Goal: Communication & Community: Answer question/provide support

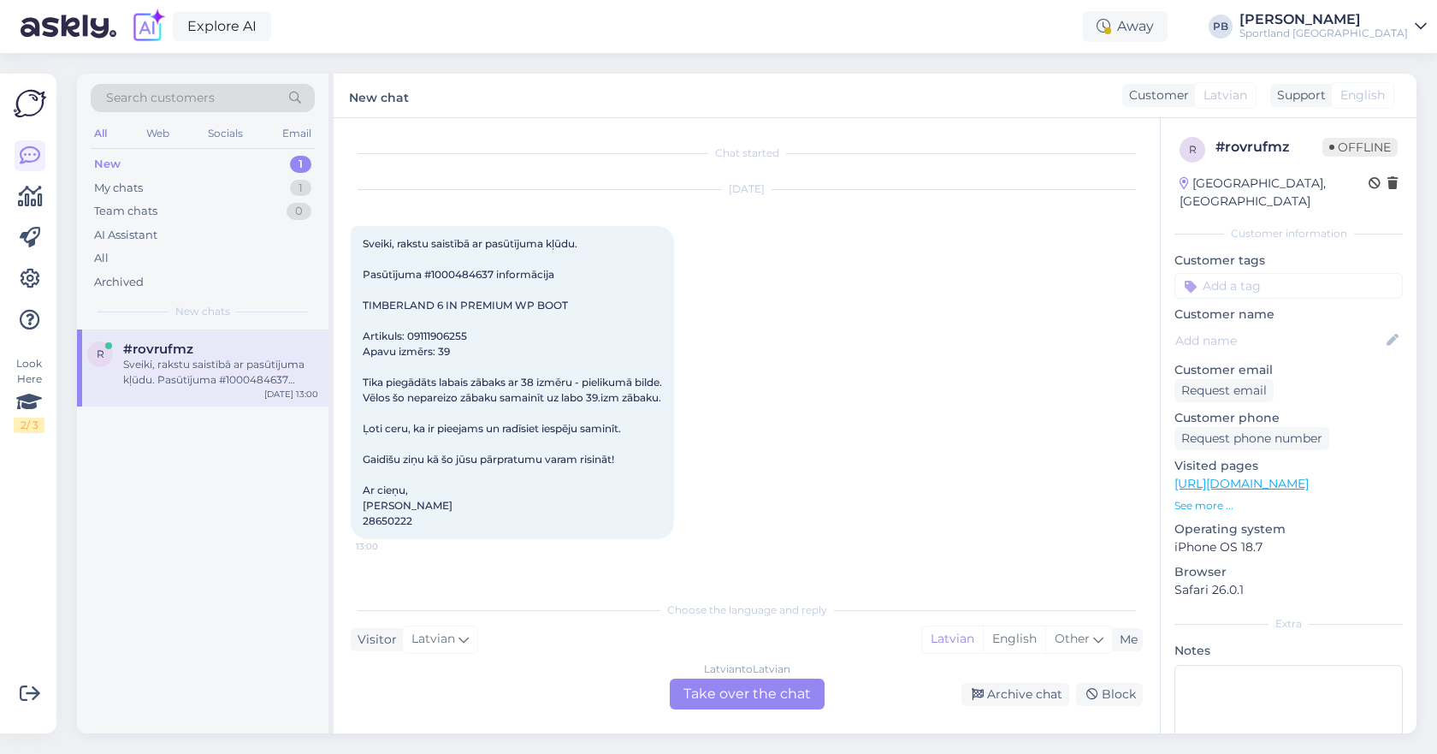
scroll to position [36, 0]
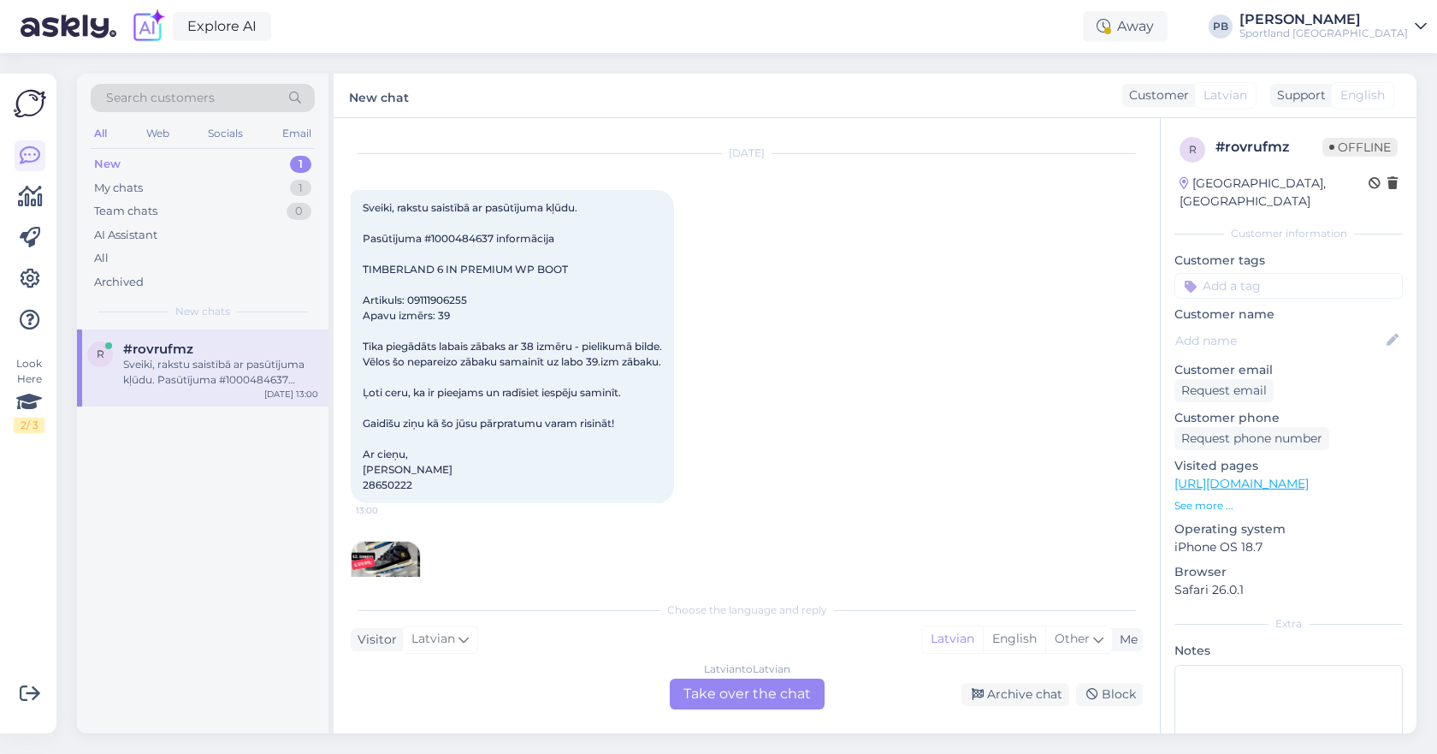
click at [728, 700] on div "Latvian to Latvian Take over the chat" at bounding box center [747, 693] width 155 height 31
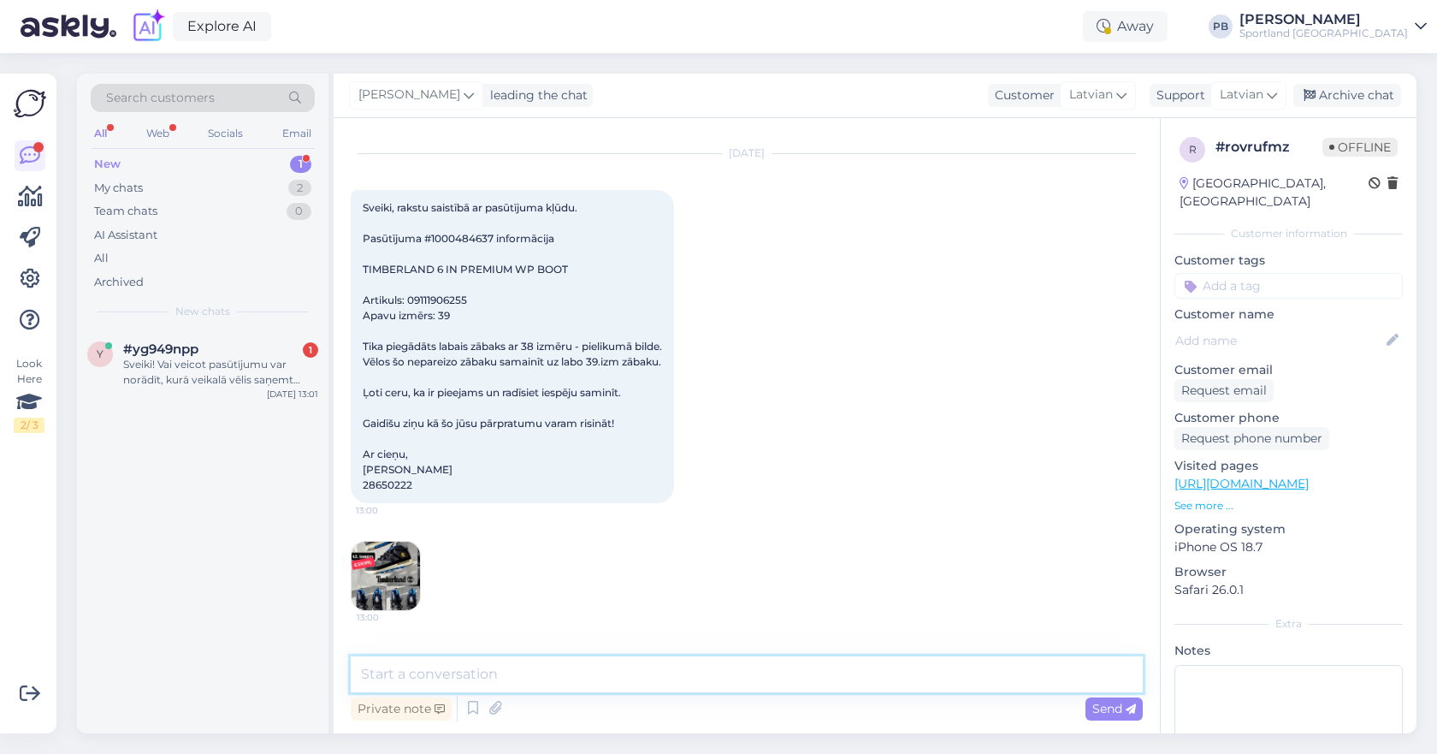
click at [461, 671] on textarea at bounding box center [747, 674] width 792 height 36
type textarea "Labdien"
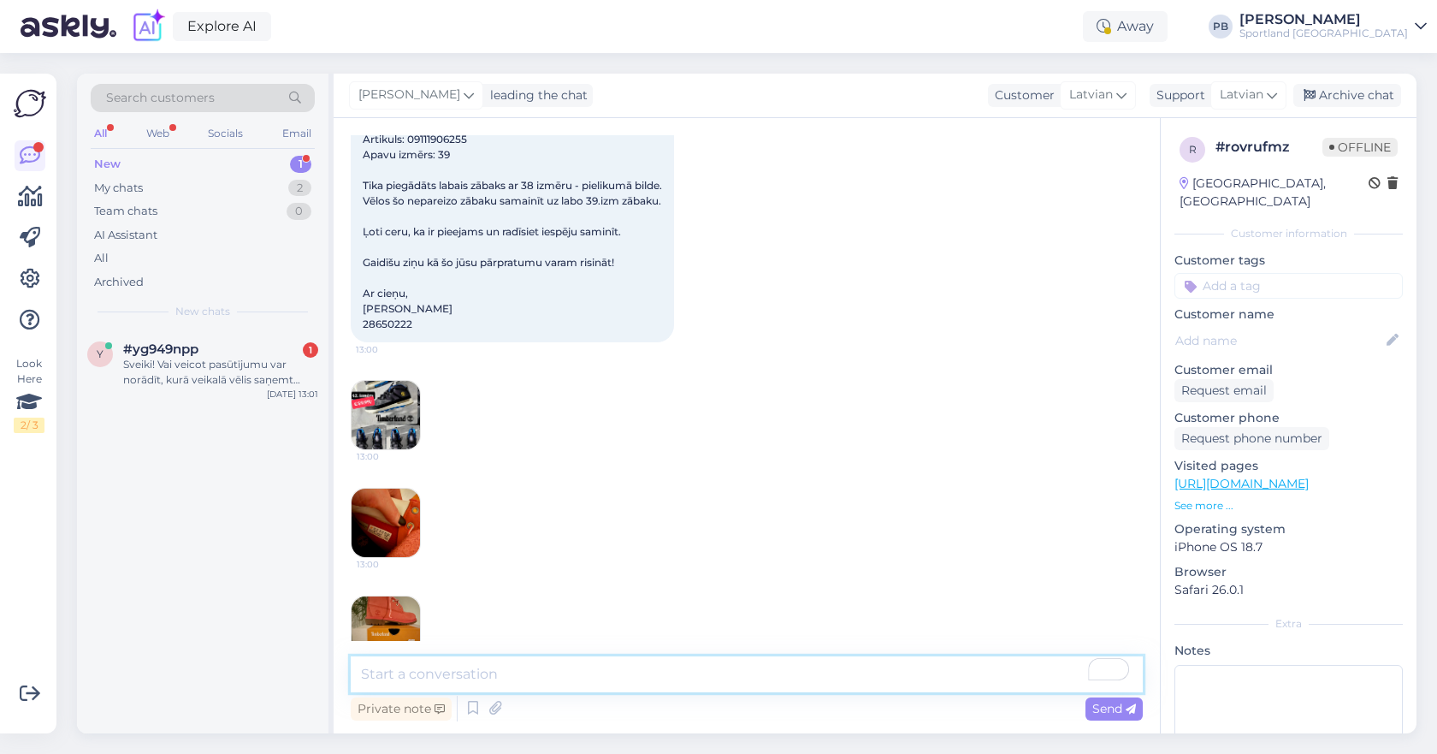
scroll to position [314, 0]
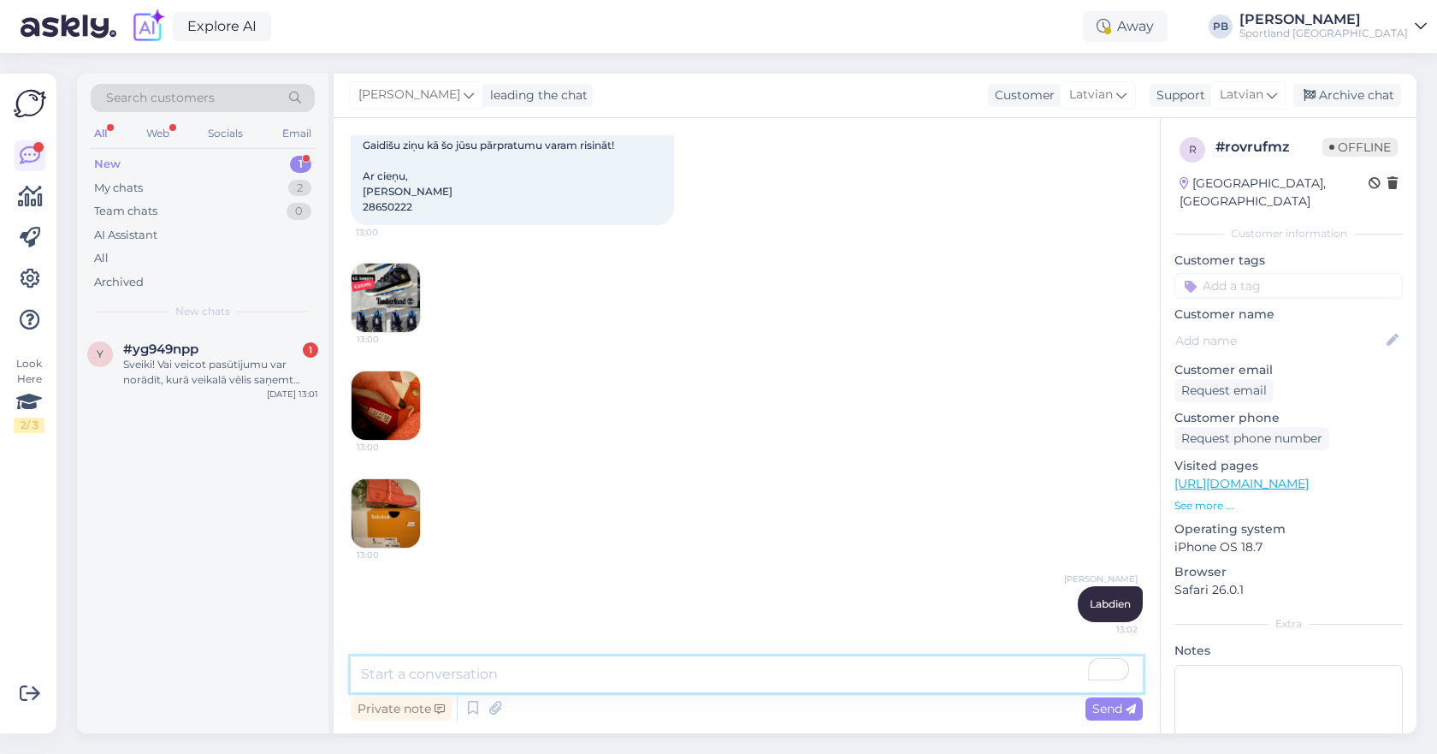
click at [509, 671] on textarea "To enrich screen reader interactions, please activate Accessibility in Grammarl…" at bounding box center [747, 674] width 792 height 36
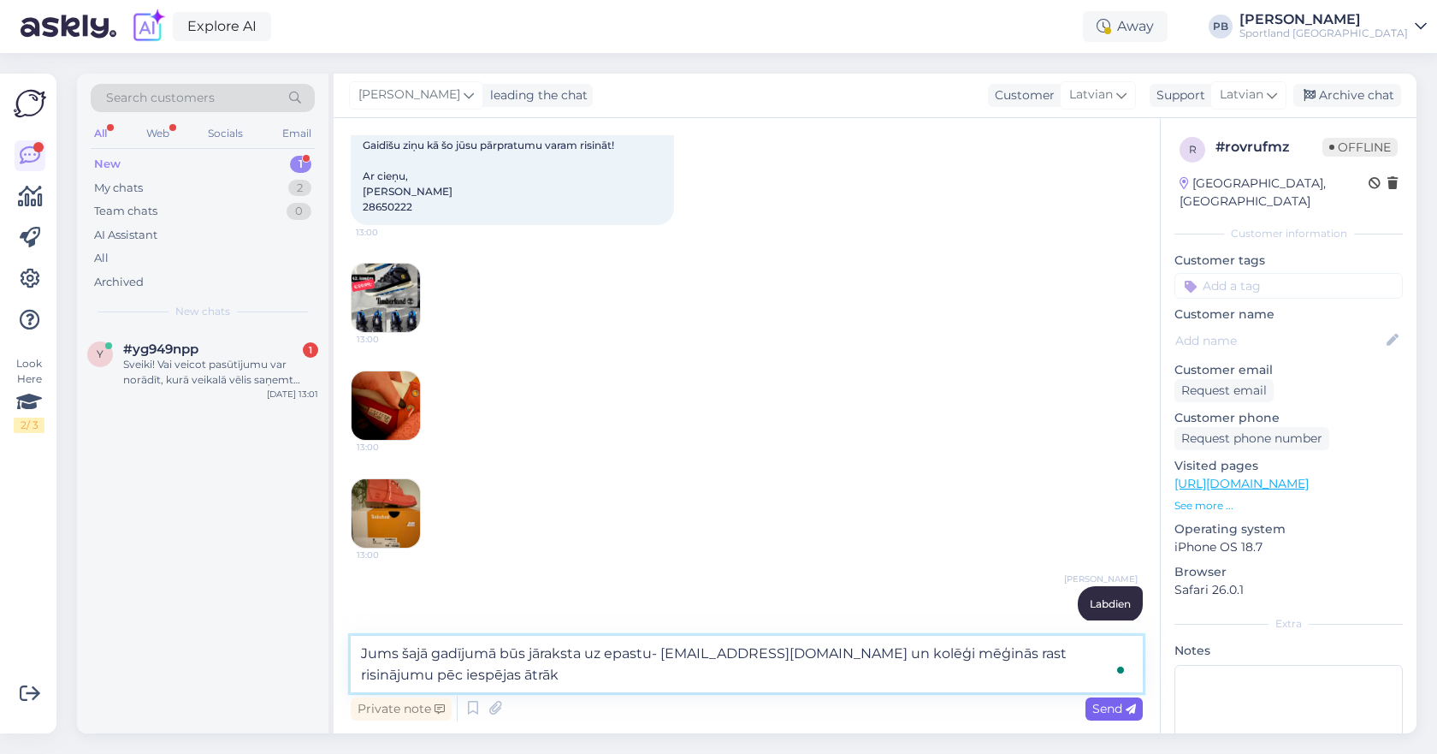
type textarea "Jums šajā gadījumā būs jāraksta uz epastu- [EMAIL_ADDRESS][DOMAIN_NAME] un kolē…"
click at [1106, 710] on span "Send" at bounding box center [1114, 708] width 44 height 15
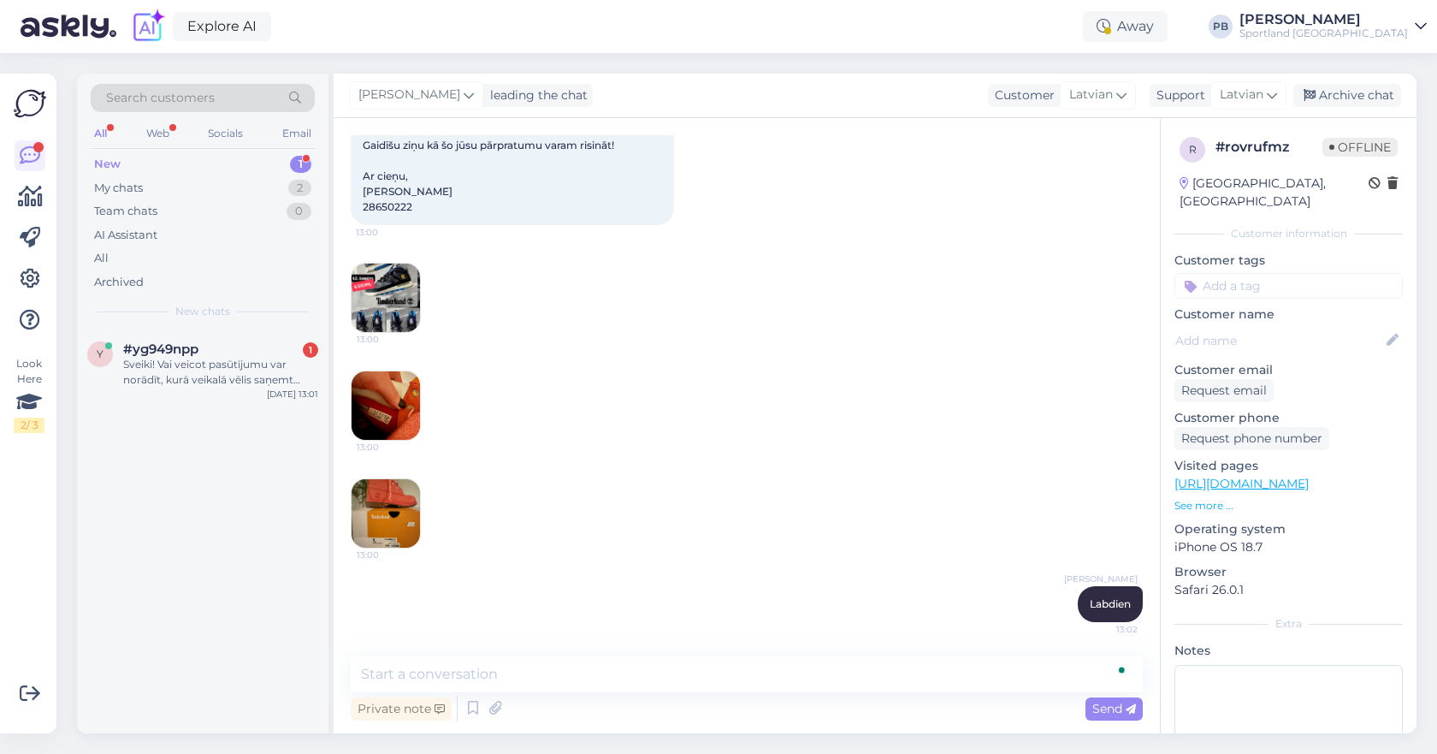
scroll to position [418, 0]
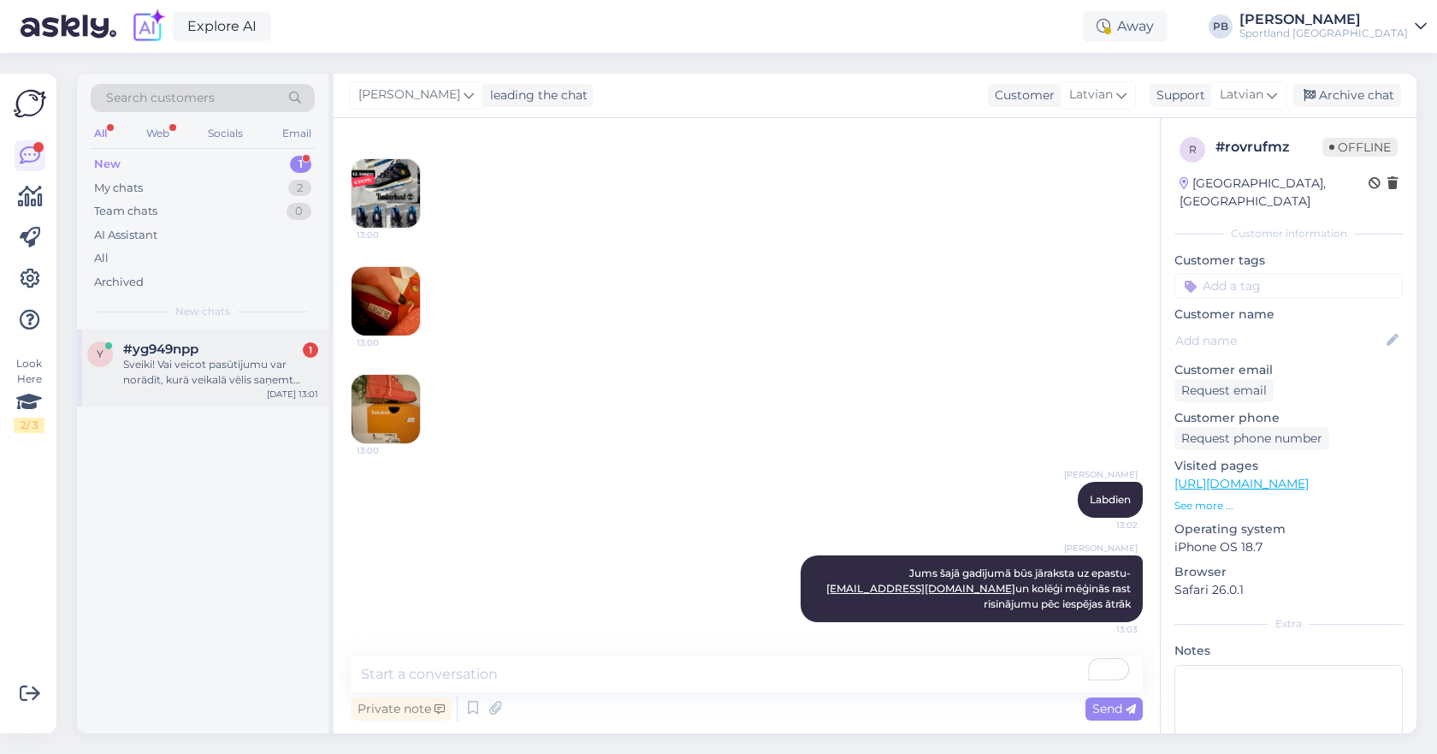
click at [209, 360] on div "Sveiki! Vai veicot pasūtījumu var norādīt, kurā veikalā vēlis saņemt preci? Vai…" at bounding box center [220, 372] width 195 height 31
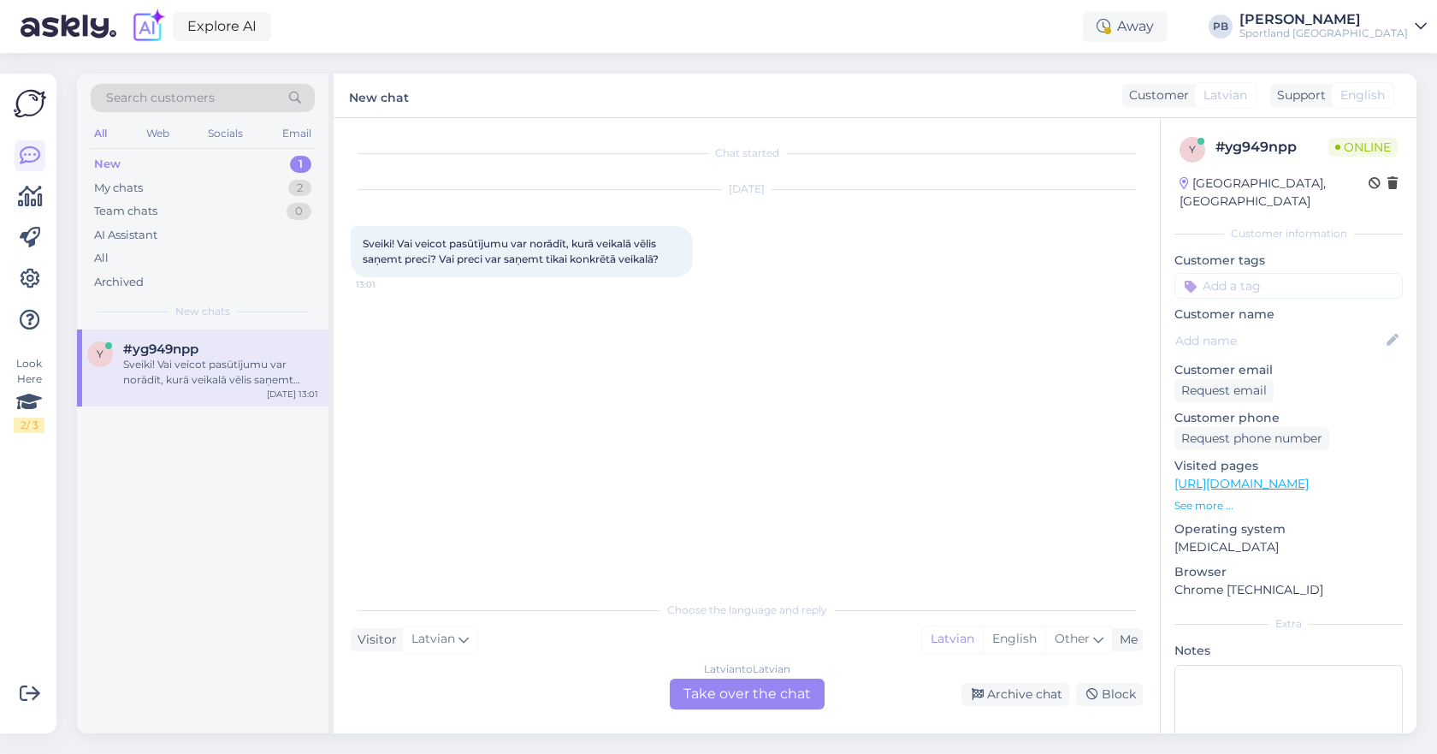
click at [732, 689] on div "Latvian to Latvian Take over the chat" at bounding box center [747, 693] width 155 height 31
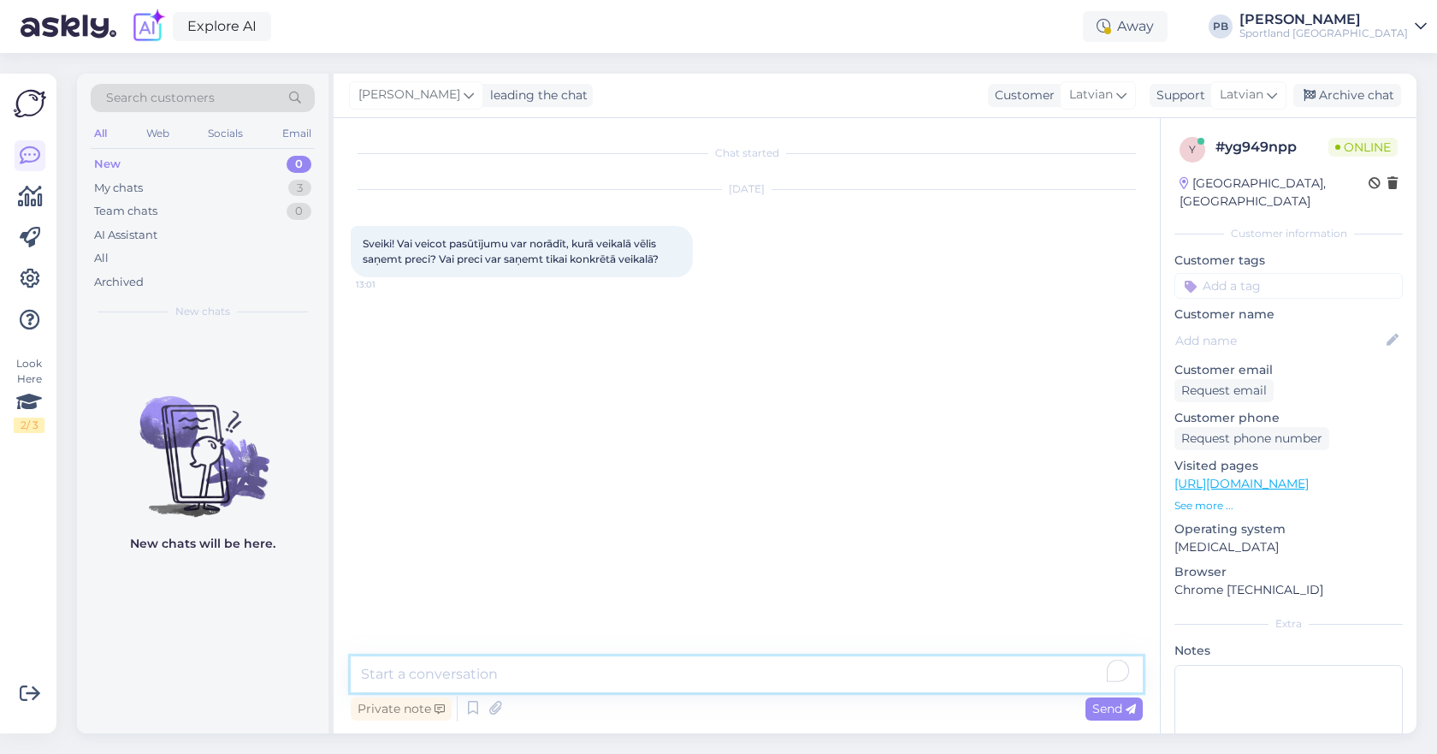
click at [481, 675] on textarea "To enrich screen reader interactions, please activate Accessibility in Grammarl…" at bounding box center [747, 674] width 792 height 36
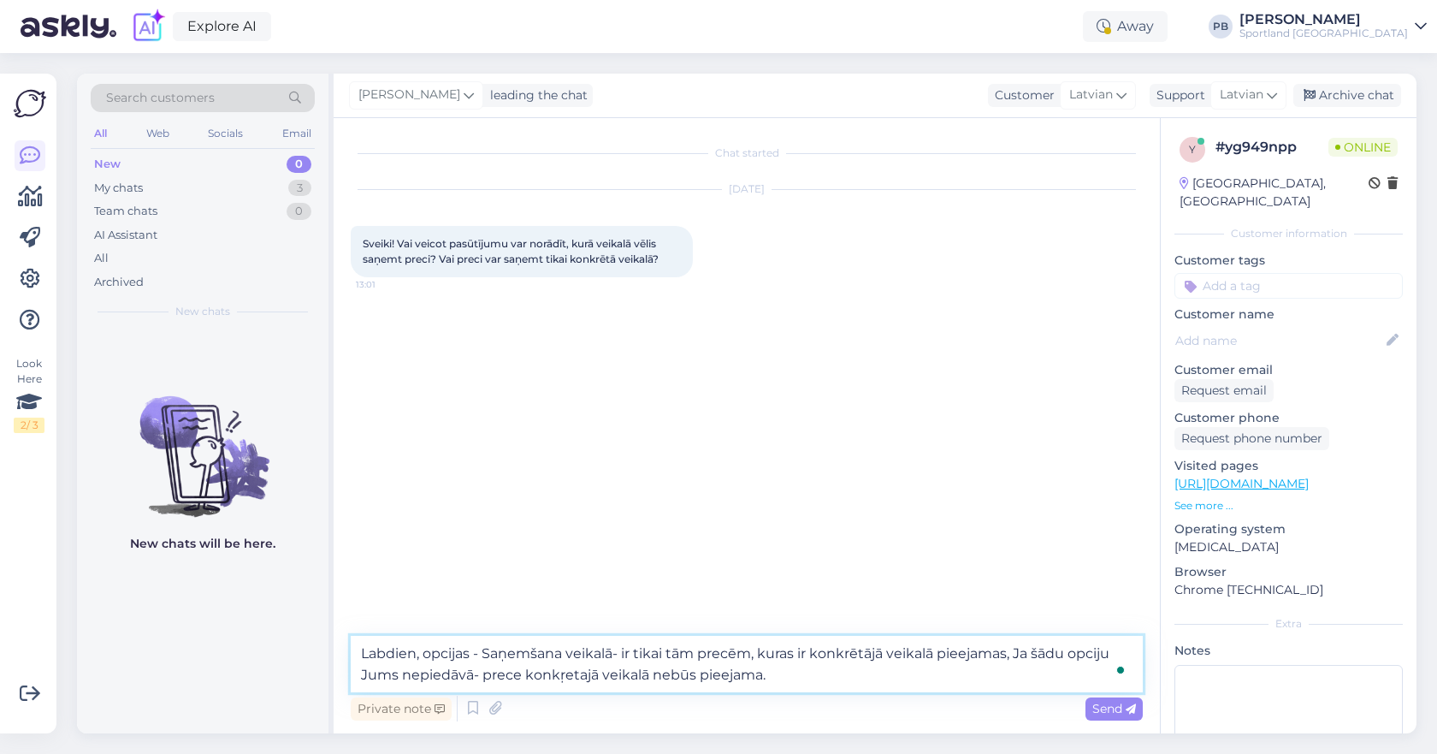
type textarea "Labdien, opcijas - Saņemšana veikalā- ir tikai tām precēm, kuras ir konkrētājā …"
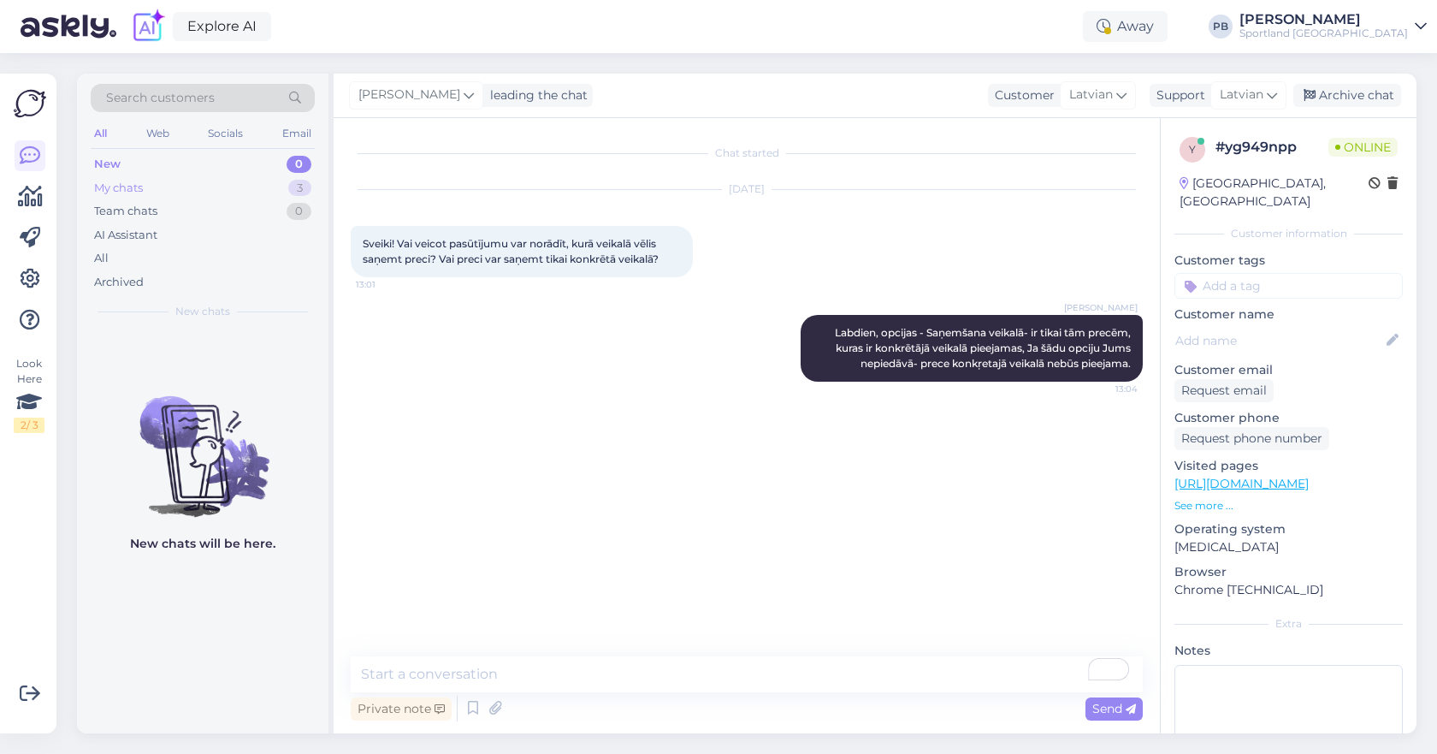
click at [132, 188] on div "My chats" at bounding box center [118, 188] width 49 height 17
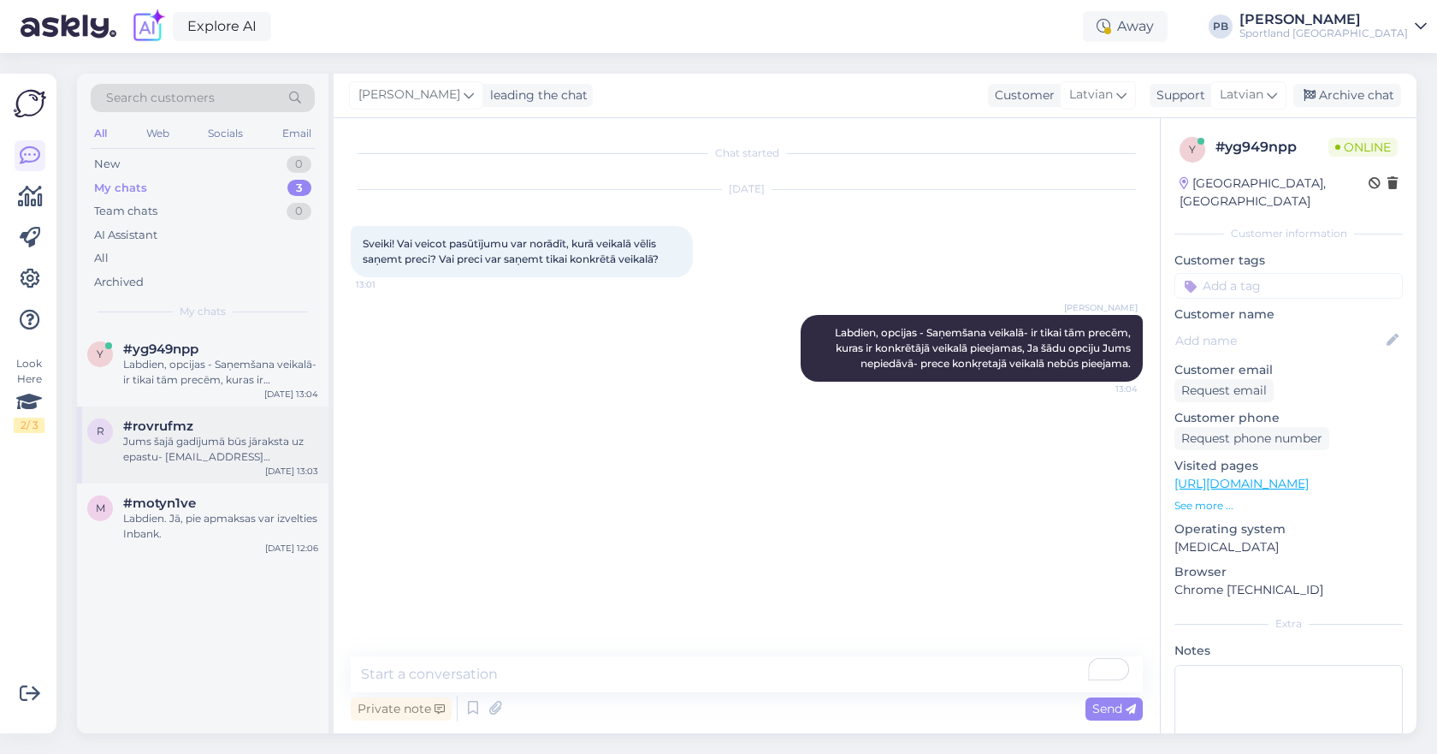
click at [189, 439] on div "Jums šajā gadījumā būs jāraksta uz epastu- [EMAIL_ADDRESS][DOMAIN_NAME] un kolē…" at bounding box center [220, 449] width 195 height 31
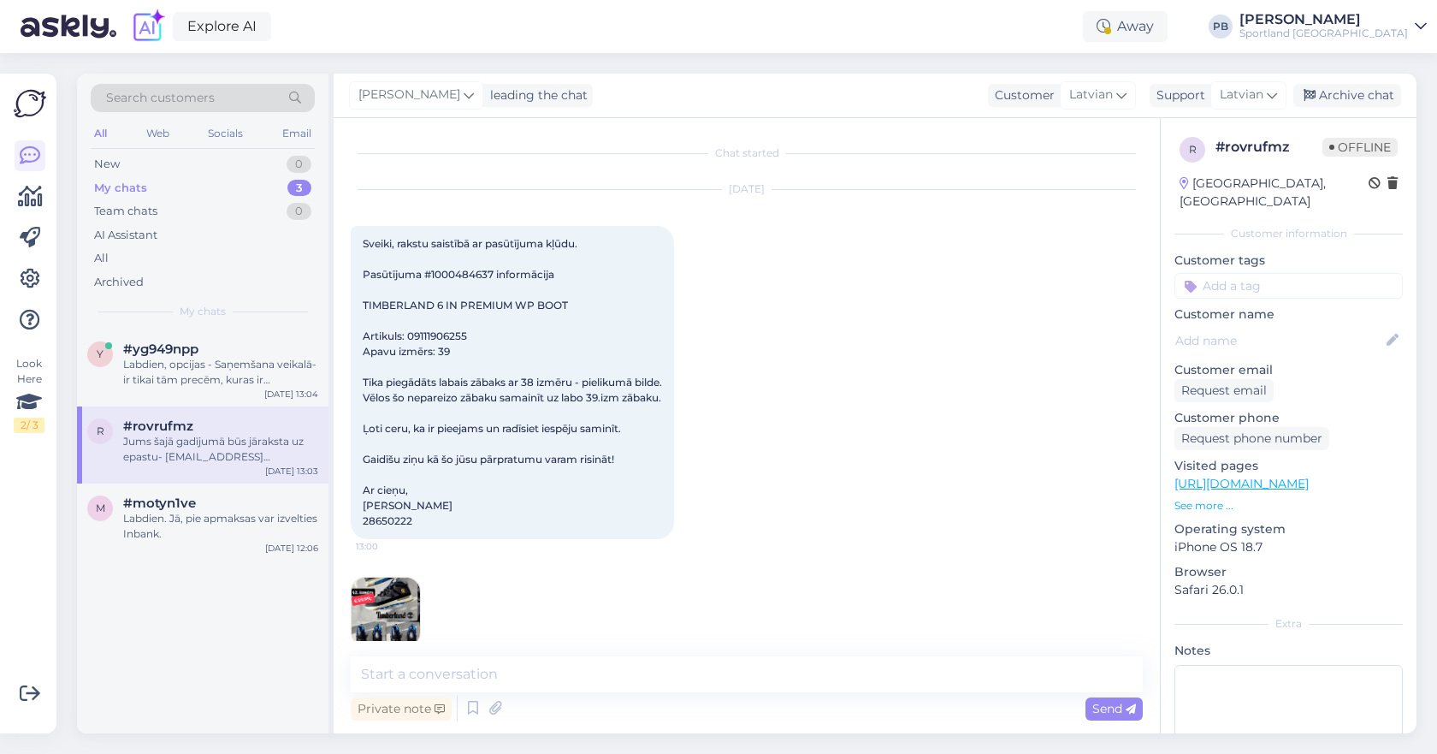
scroll to position [418, 0]
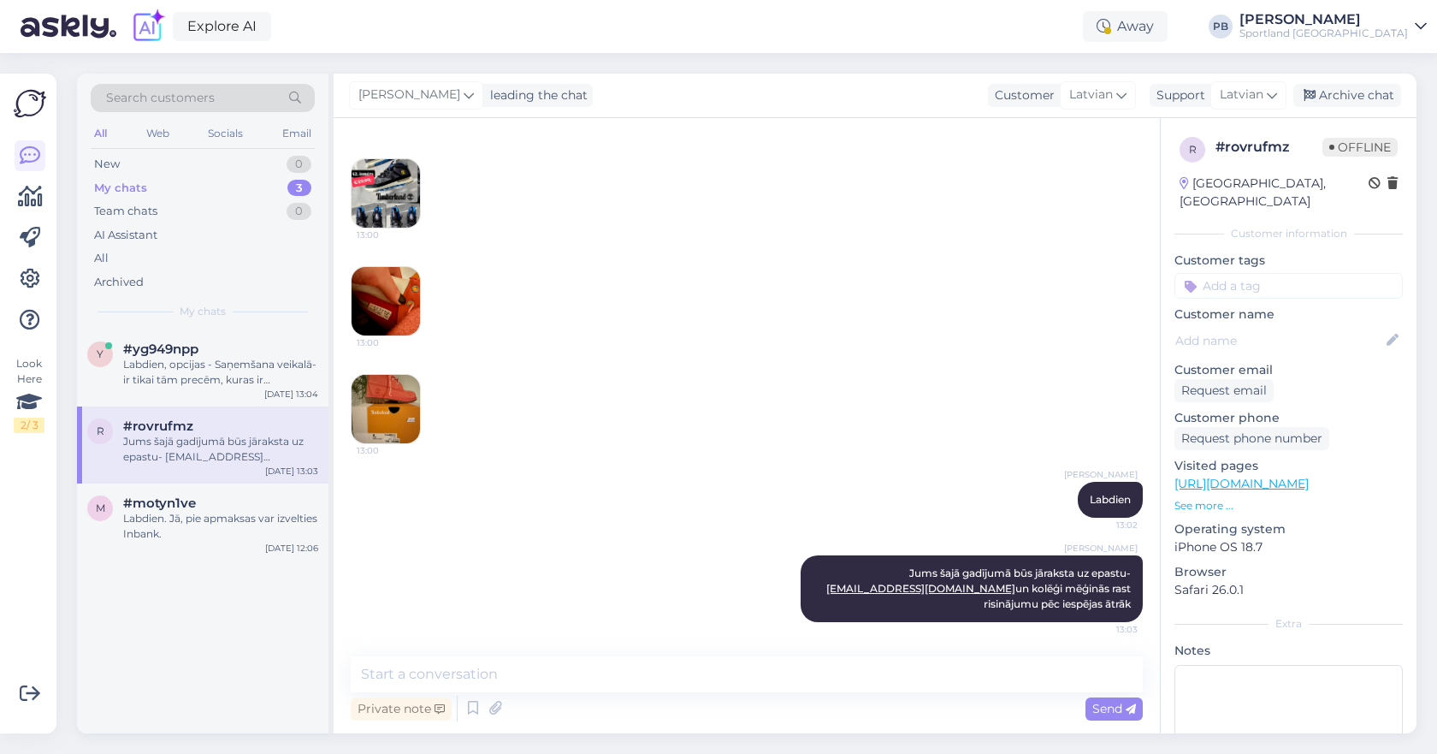
click at [369, 179] on img at bounding box center [386, 193] width 68 height 68
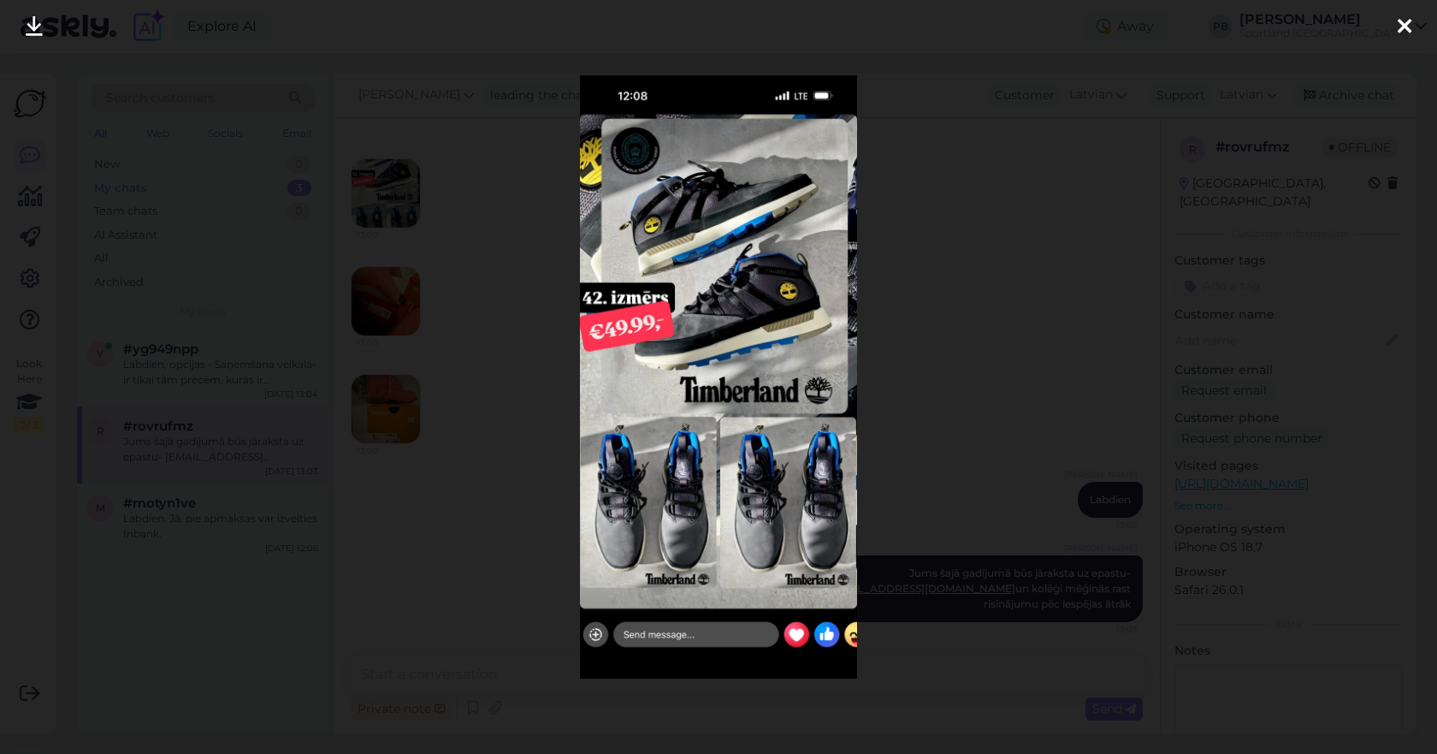
click at [1004, 297] on div at bounding box center [718, 377] width 1437 height 754
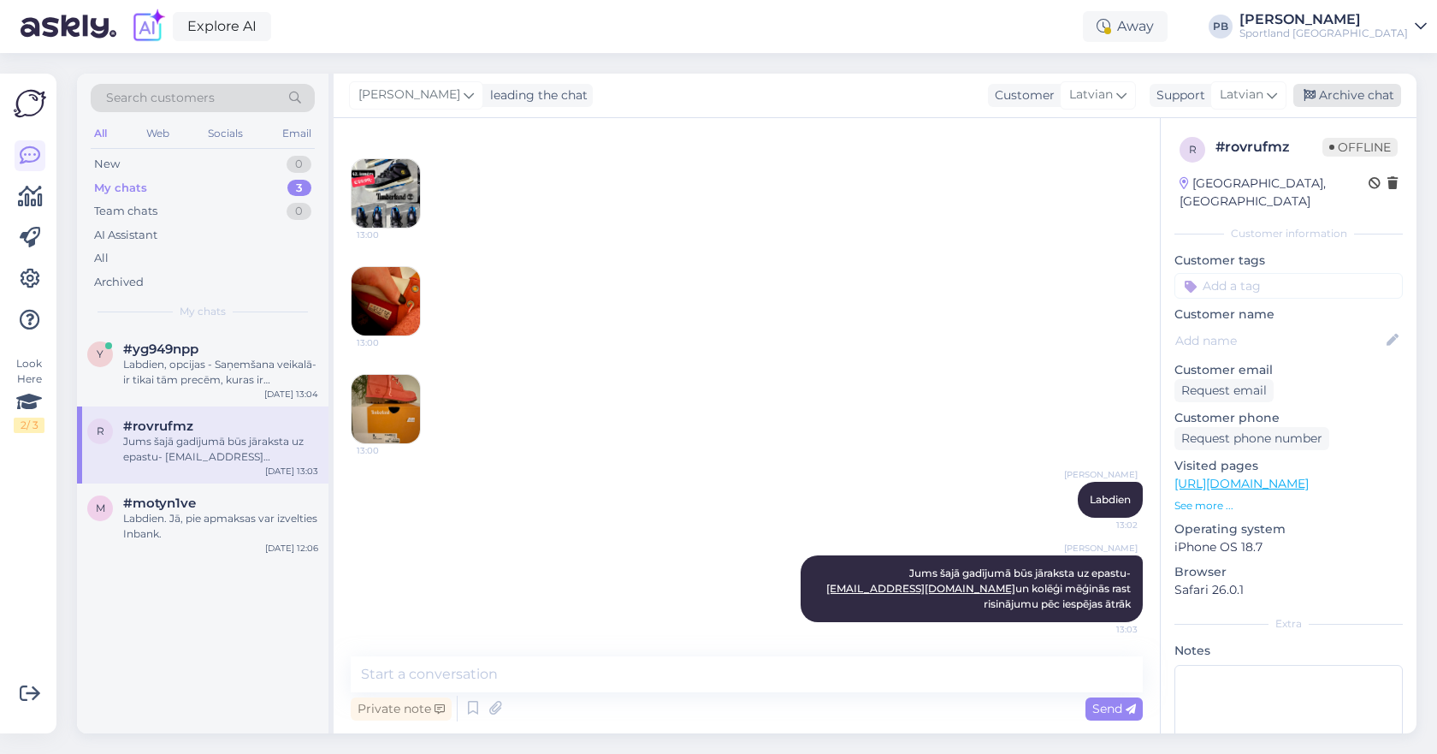
click at [1327, 96] on div "Archive chat" at bounding box center [1347, 95] width 108 height 23
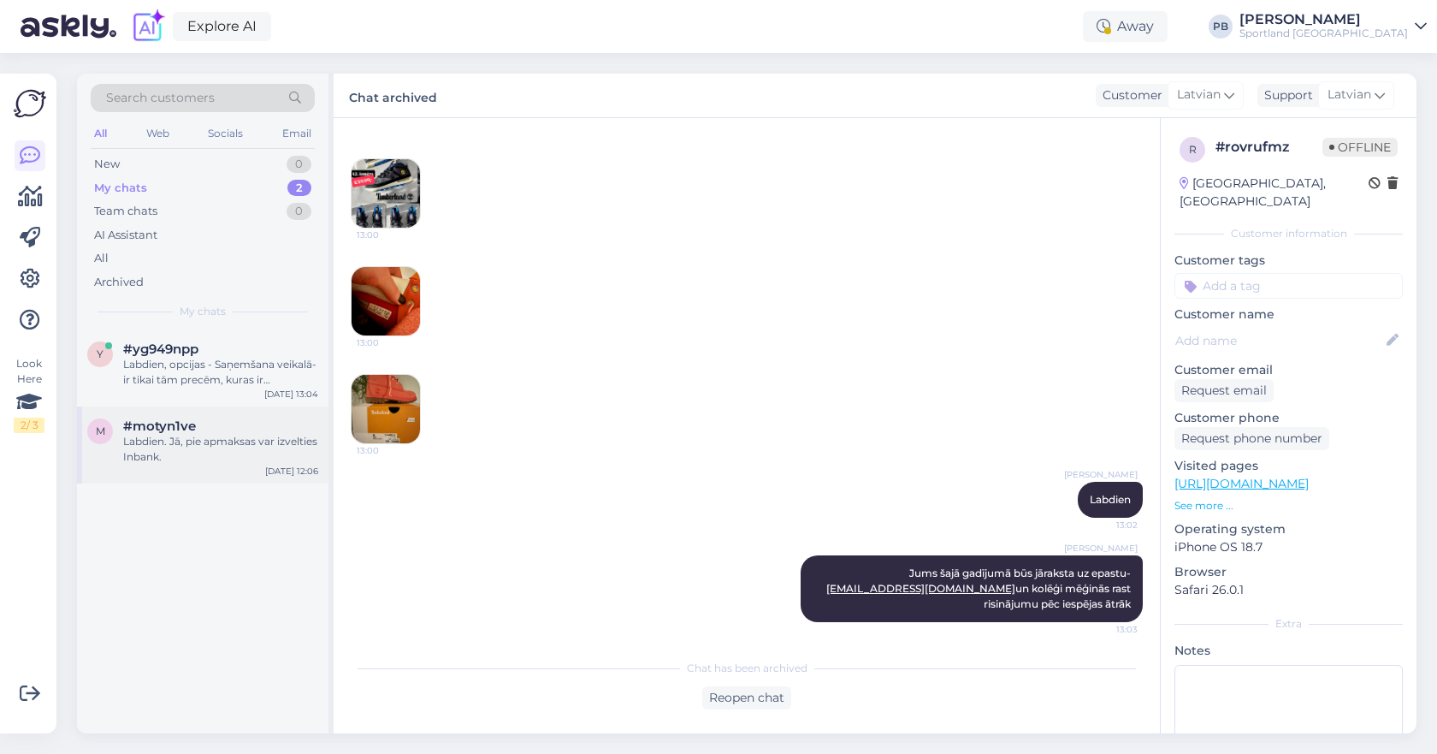
click at [170, 463] on div "Labdien. Jā, pie apmaksas var izvelties Inbank." at bounding box center [220, 449] width 195 height 31
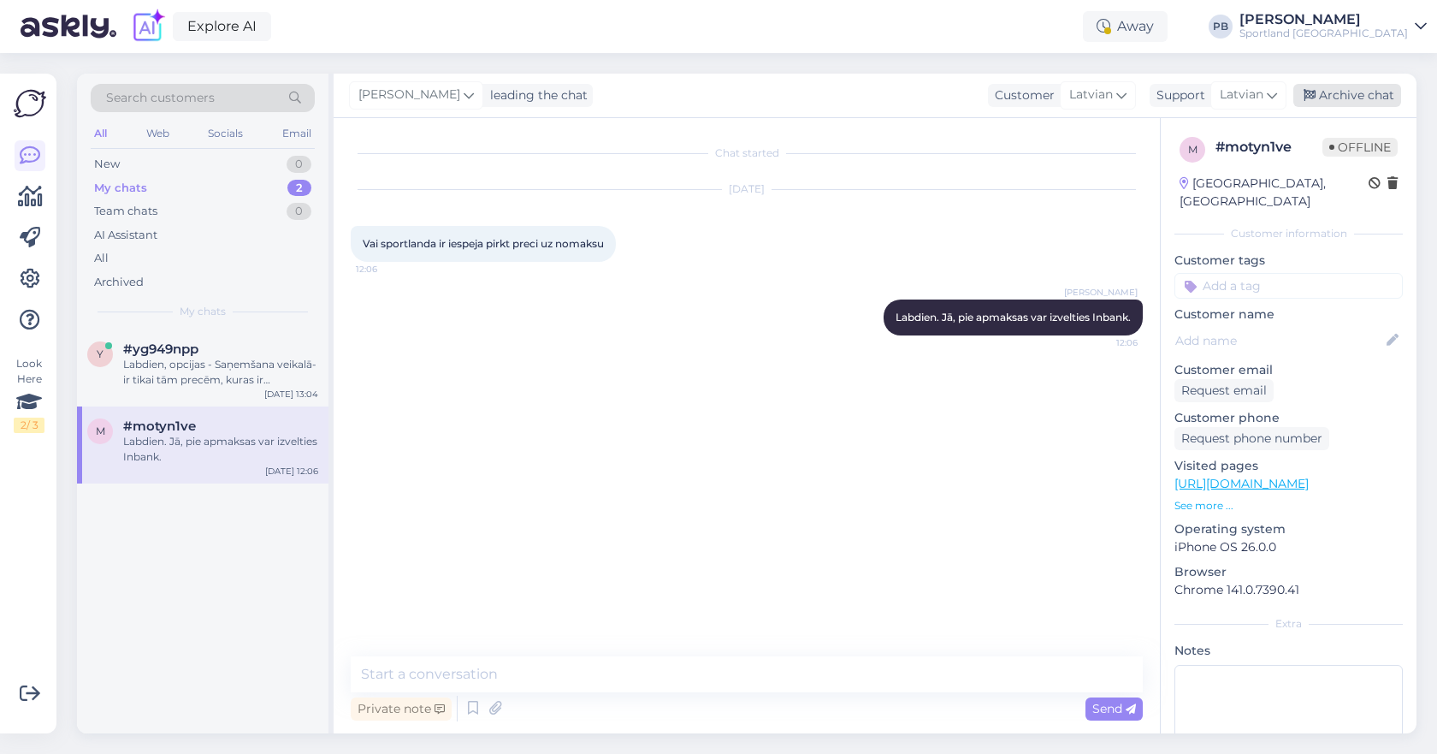
click at [1352, 91] on div "Archive chat" at bounding box center [1347, 95] width 108 height 23
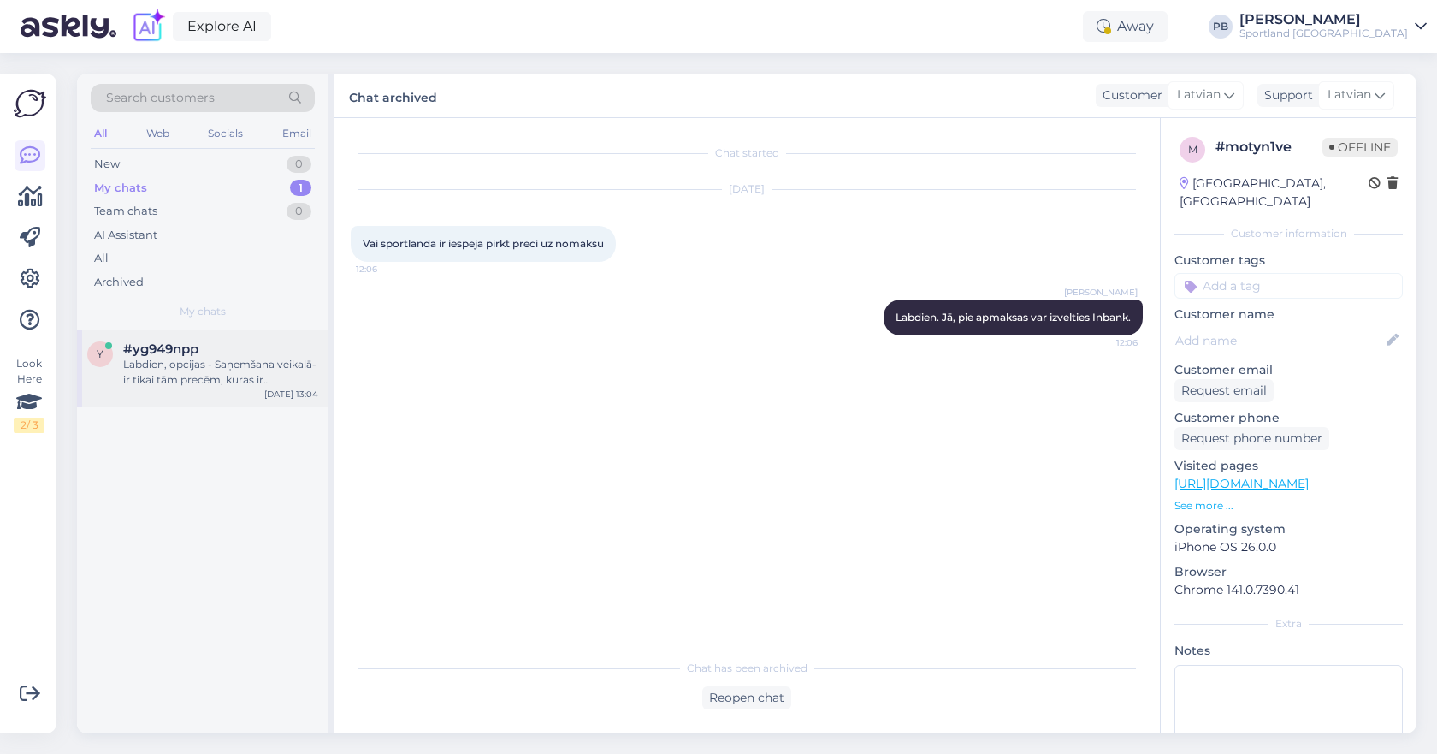
click at [204, 367] on div "Labdien, opcijas - Saņemšana veikalā- ir tikai tām precēm, kuras ir konkrētājā …" at bounding box center [220, 372] width 195 height 31
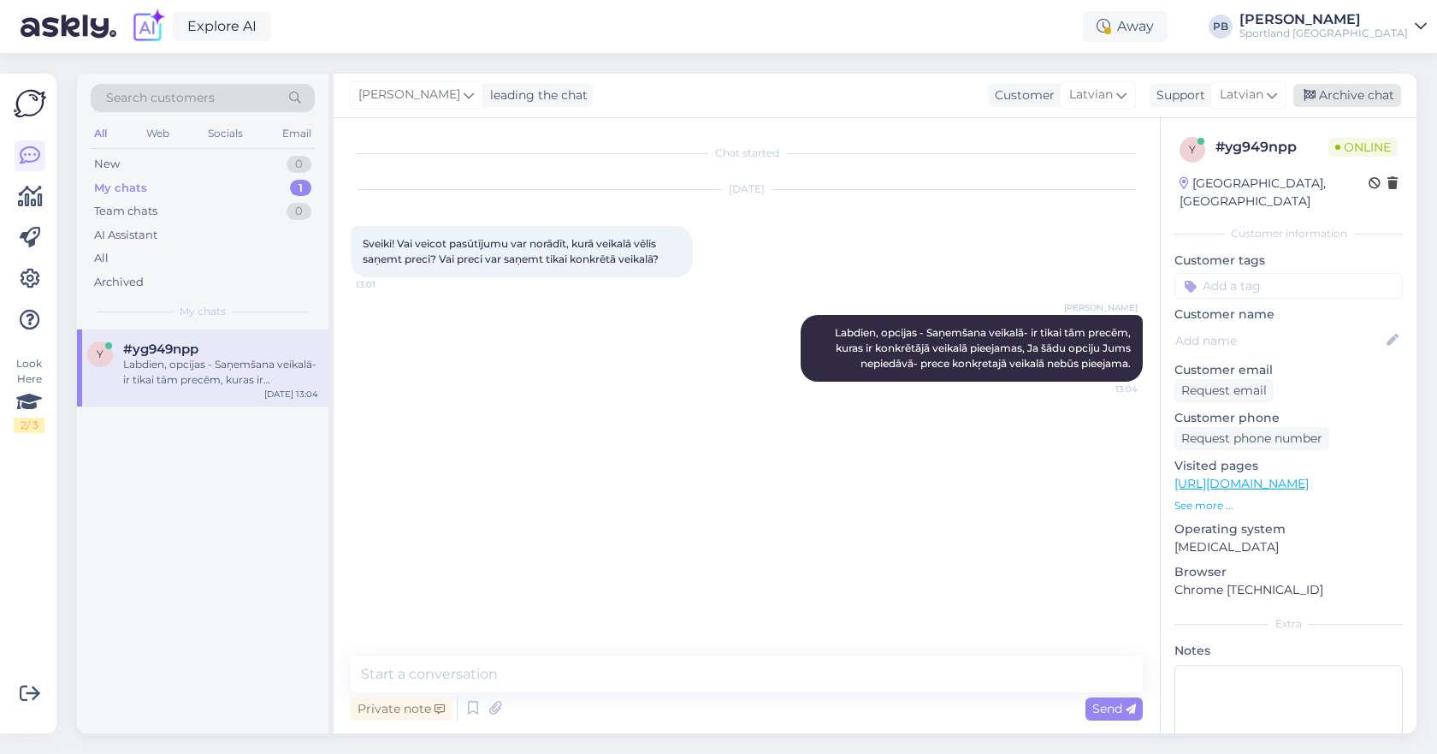
click at [1338, 93] on div "Archive chat" at bounding box center [1347, 95] width 108 height 23
